Goal: Transaction & Acquisition: Obtain resource

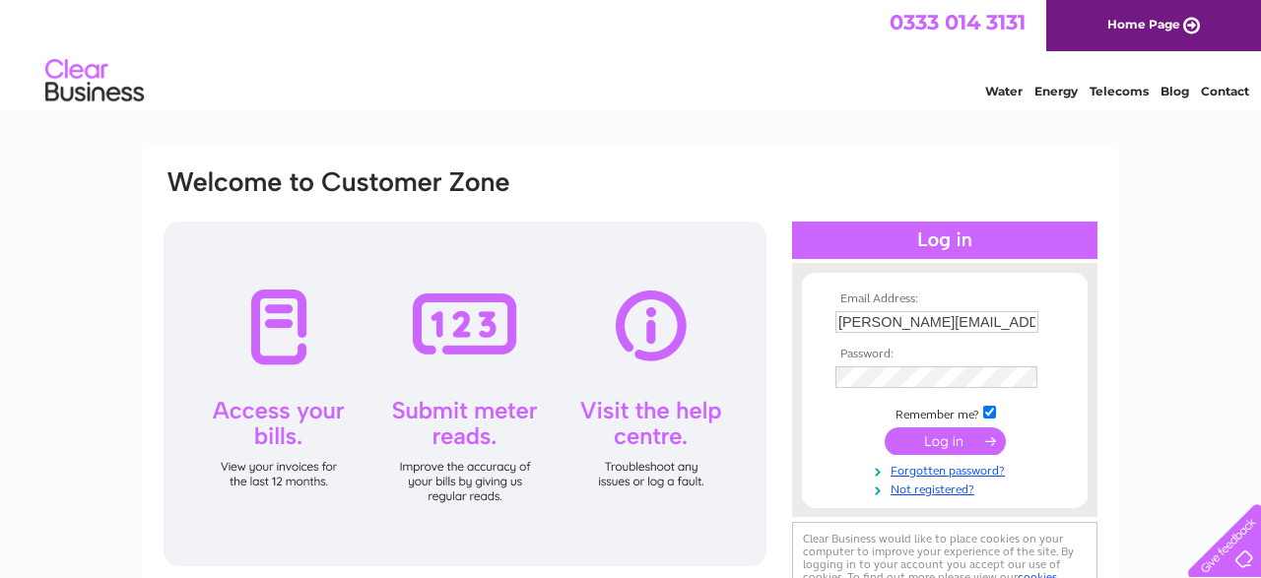
click at [977, 436] on input "submit" at bounding box center [944, 441] width 121 height 28
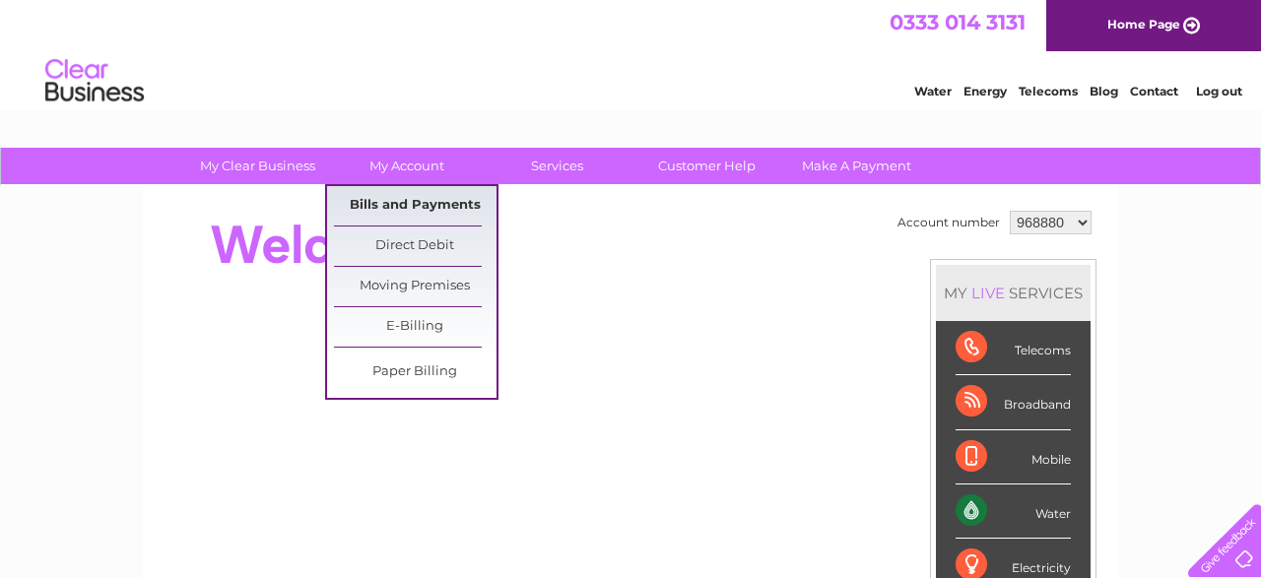
click at [401, 198] on link "Bills and Payments" at bounding box center [415, 205] width 163 height 39
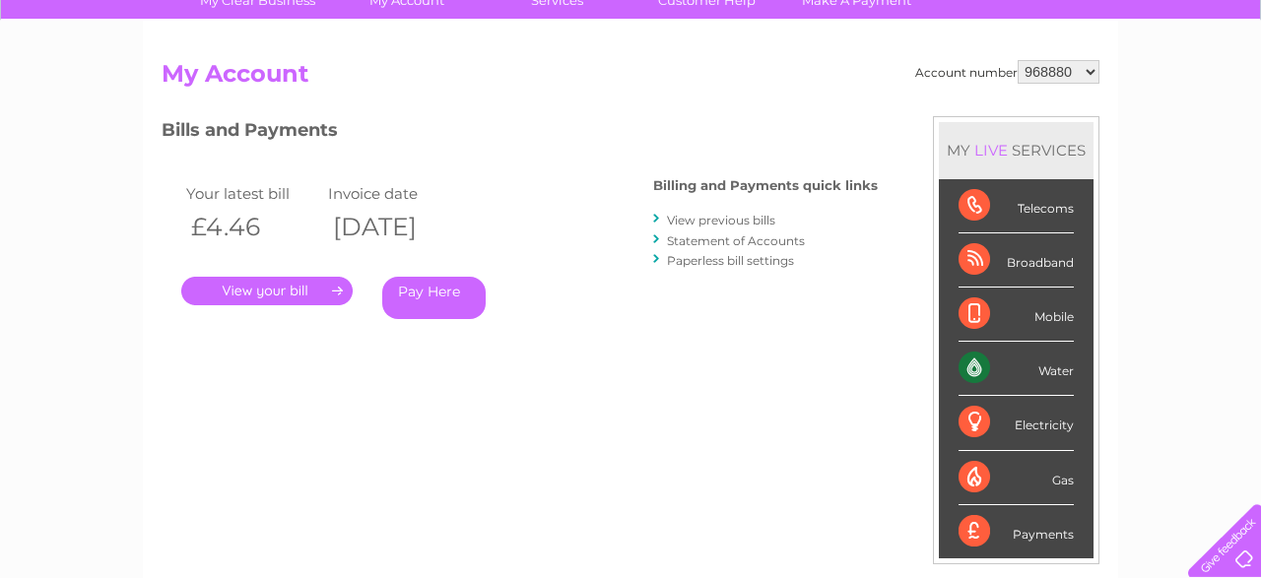
scroll to position [205, 0]
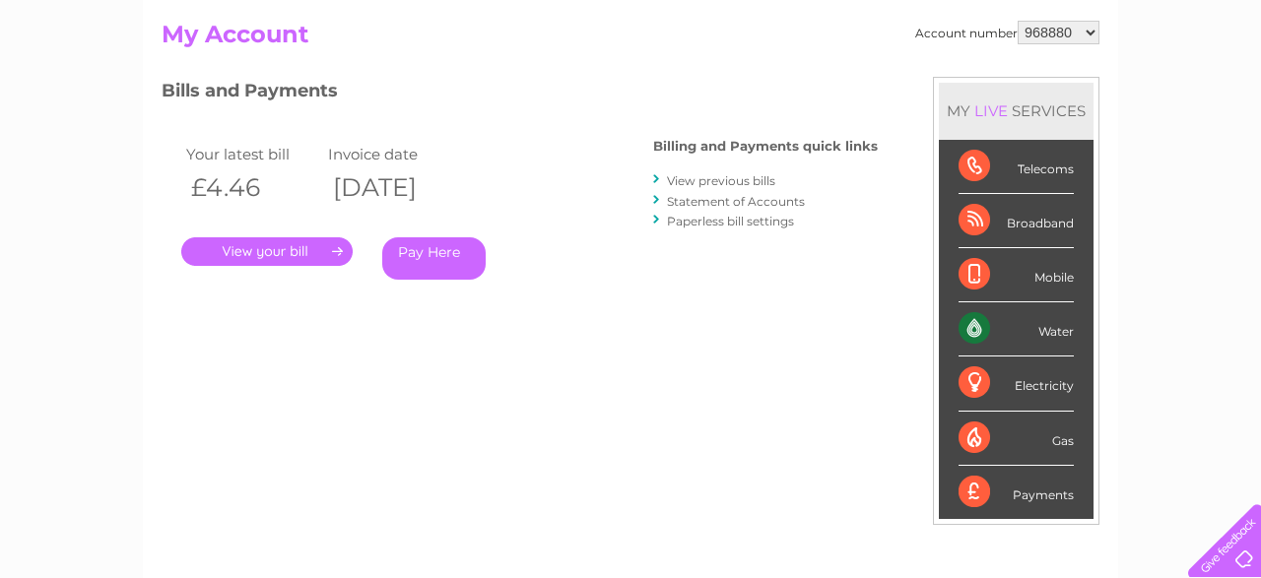
click at [323, 243] on link "." at bounding box center [266, 251] width 171 height 29
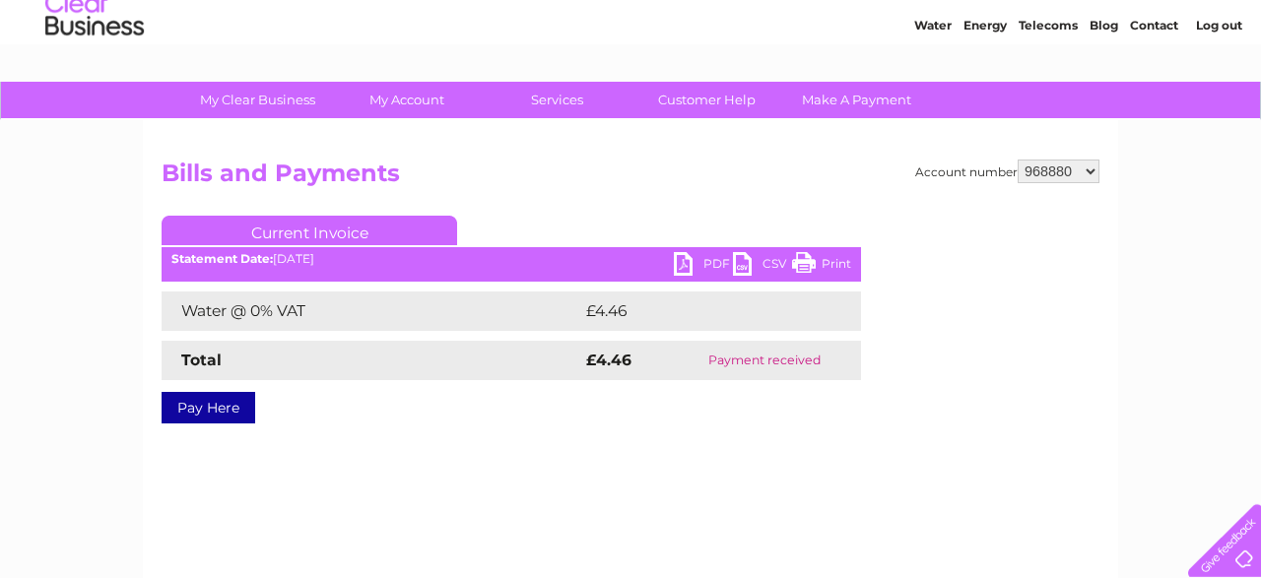
scroll to position [102, 0]
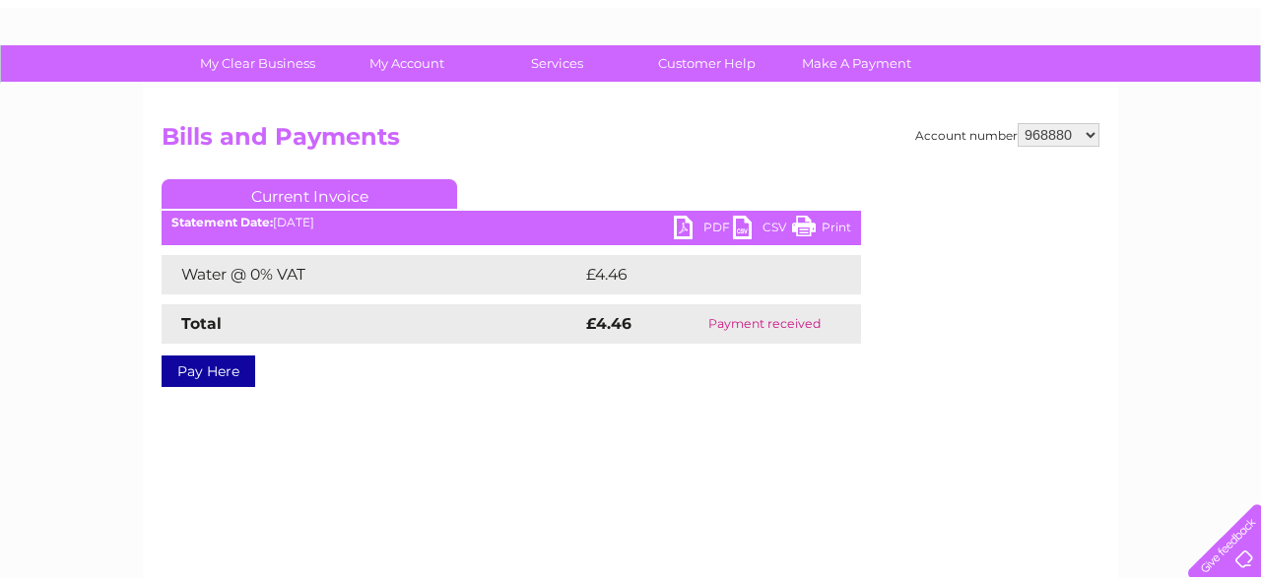
click at [706, 228] on link "PDF" at bounding box center [703, 230] width 59 height 29
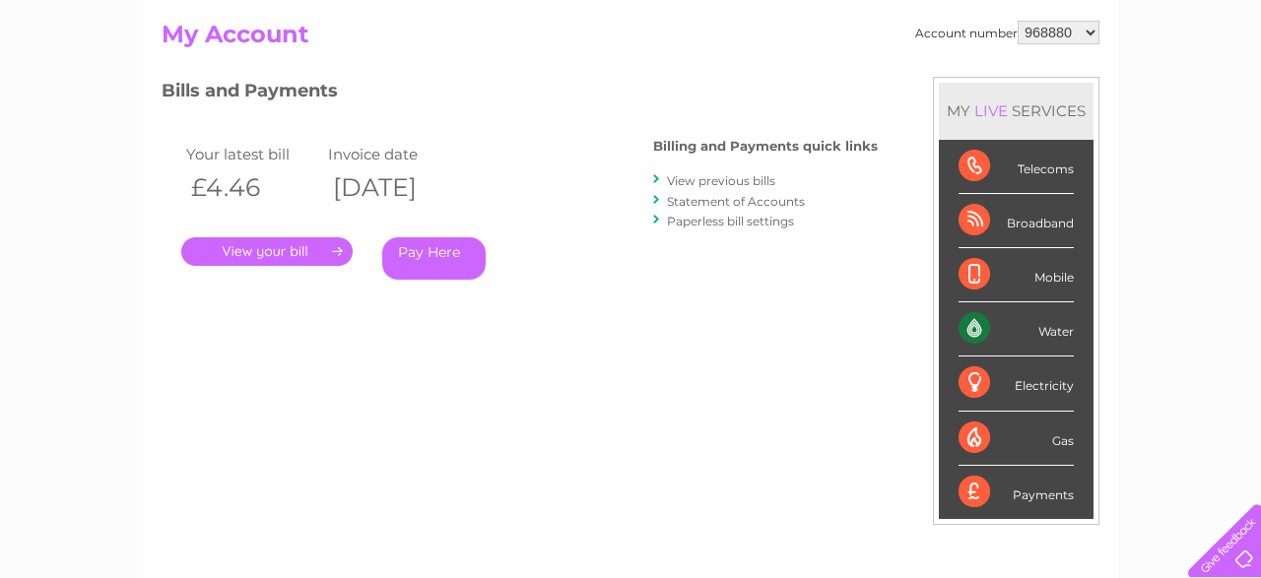
click at [1017, 21] on select "968880 1092840" at bounding box center [1058, 33] width 82 height 24
select select "1092840"
click option "1092840" at bounding box center [0, 0] width 0 height 0
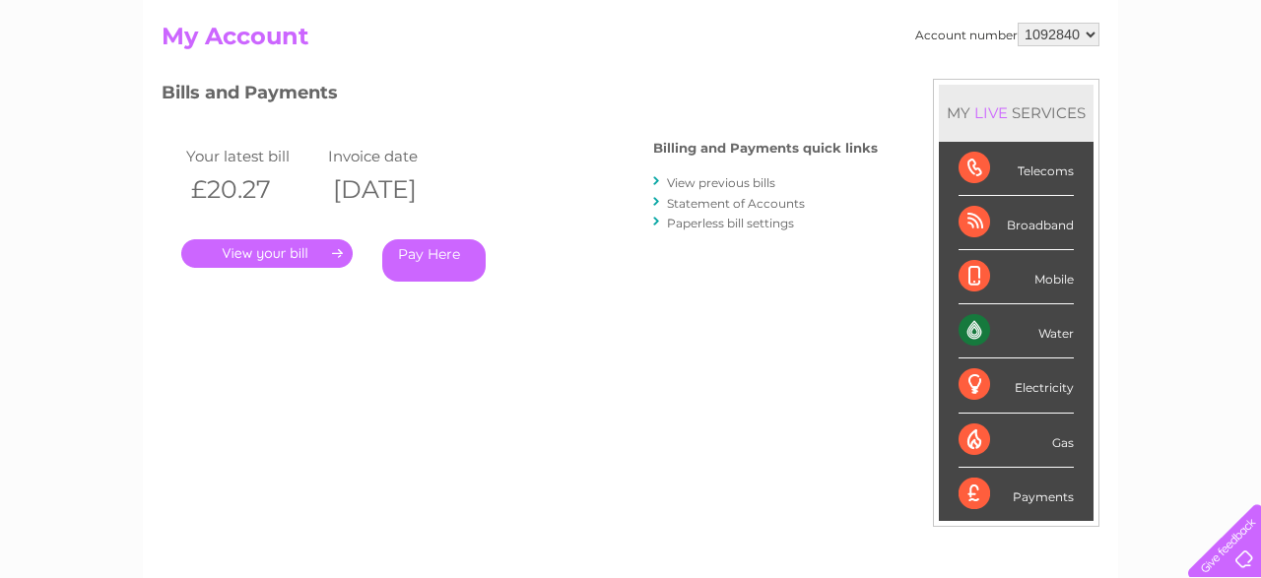
scroll to position [205, 0]
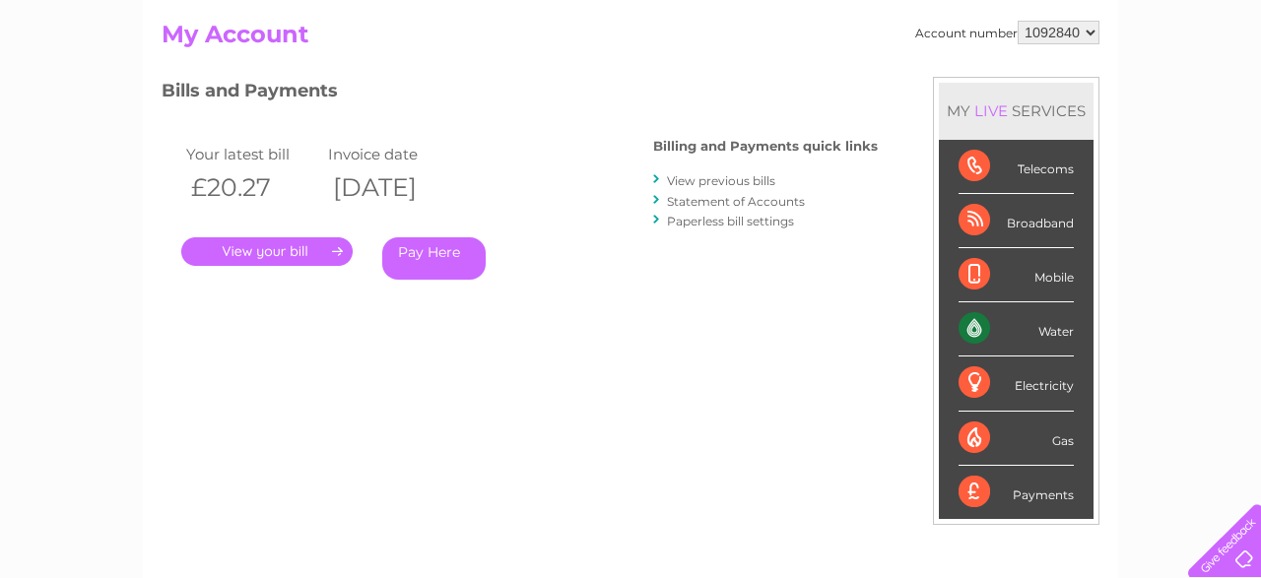
click at [300, 248] on link "." at bounding box center [266, 251] width 171 height 29
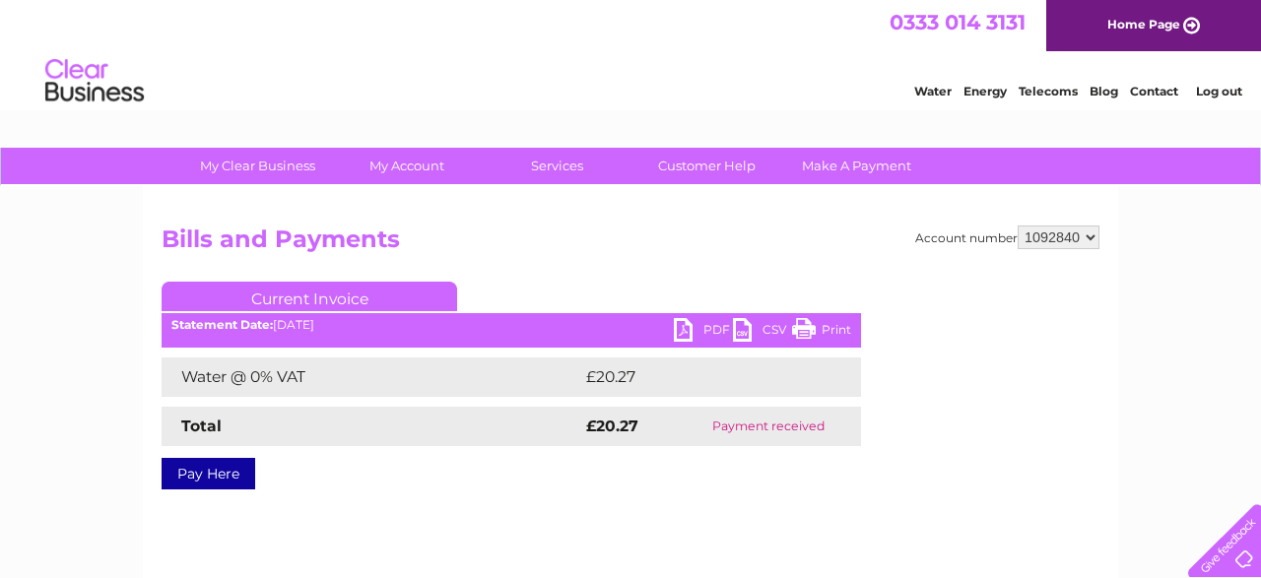
click at [700, 326] on link "PDF" at bounding box center [703, 332] width 59 height 29
